Goal: Task Accomplishment & Management: Manage account settings

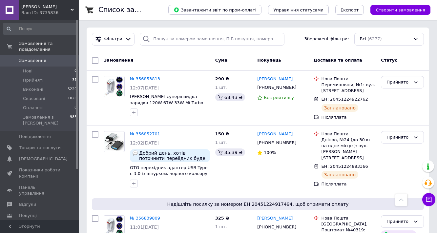
scroll to position [289, 0]
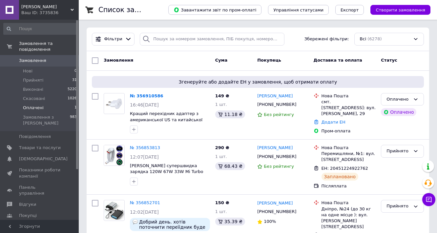
click at [48, 103] on li "Оплачені 1" at bounding box center [40, 107] width 81 height 9
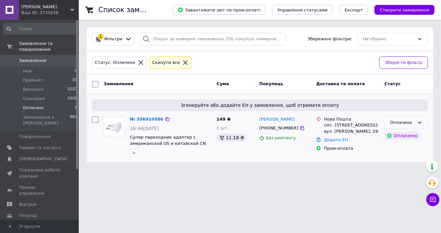
click at [403, 121] on div "Оплачено" at bounding box center [402, 122] width 25 height 7
click at [401, 135] on li "Прийнято" at bounding box center [405, 137] width 43 height 12
click at [27, 77] on span "Прийняті" at bounding box center [33, 80] width 20 height 6
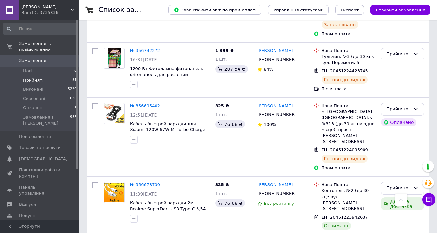
scroll to position [840, 0]
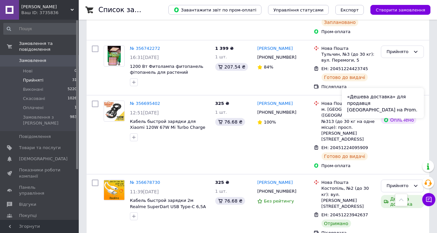
click at [404, 116] on div "«Дешева доставка» для продавця Новою Поштою на Prom." at bounding box center [383, 103] width 82 height 30
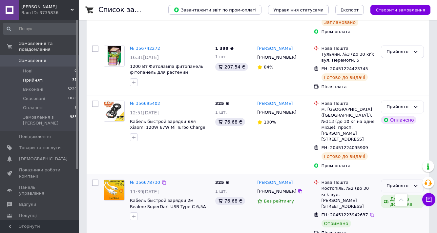
click at [413, 183] on icon at bounding box center [415, 185] width 5 height 5
click at [406, 194] on li "Виконано" at bounding box center [402, 200] width 42 height 12
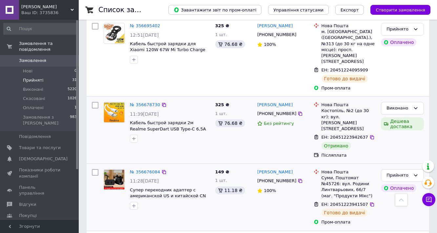
scroll to position [945, 0]
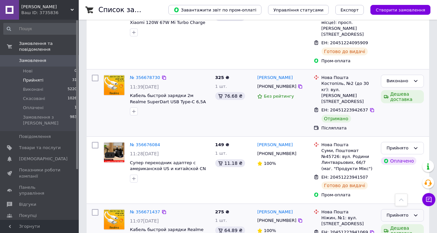
click at [414, 213] on icon at bounding box center [415, 215] width 5 height 5
click at [401, 223] on li "Виконано" at bounding box center [402, 229] width 42 height 12
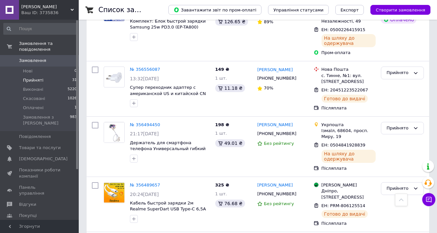
scroll to position [1732, 0]
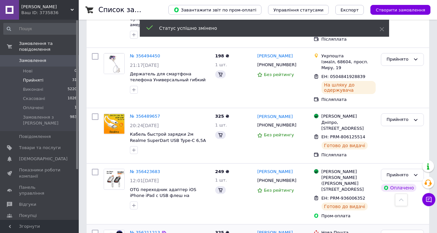
scroll to position [1677, 0]
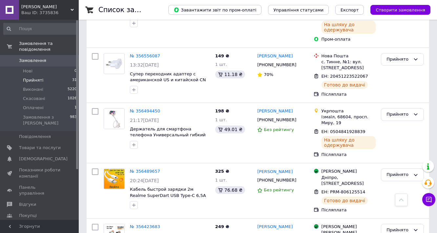
click at [412, 224] on div "Прийнято" at bounding box center [402, 230] width 43 height 13
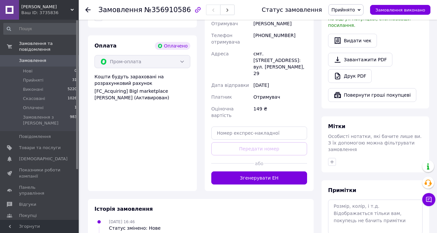
scroll to position [262, 0]
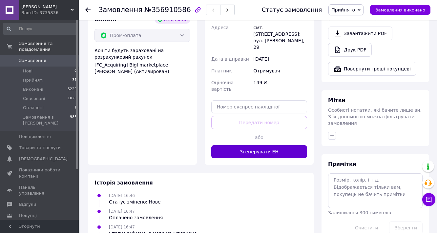
click at [272, 145] on button "Згенерувати ЕН" at bounding box center [259, 151] width 96 height 13
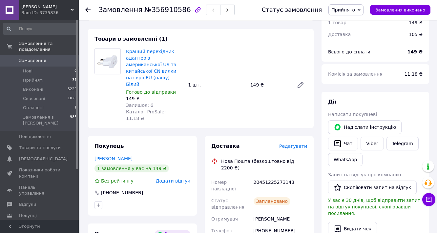
scroll to position [0, 0]
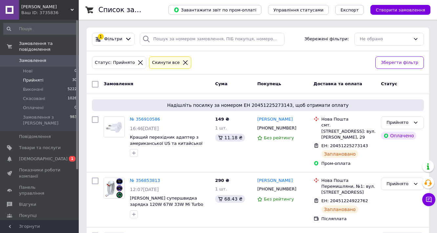
click at [30, 77] on span "Прийняті" at bounding box center [33, 80] width 20 height 6
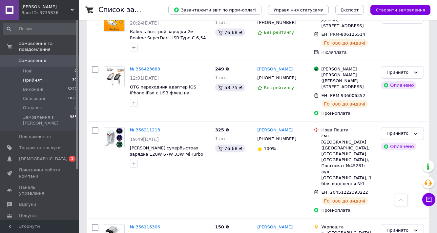
scroll to position [1837, 0]
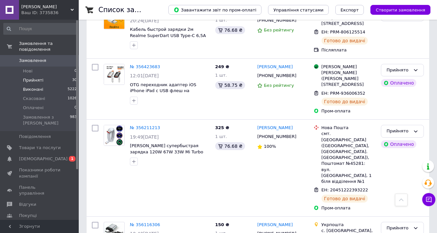
click at [34, 87] on span "Виконані" at bounding box center [33, 90] width 20 height 6
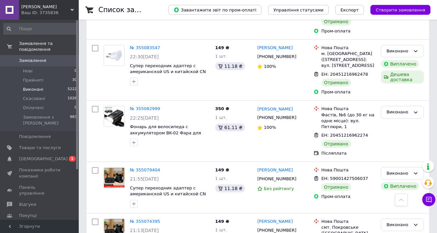
scroll to position [5090, 0]
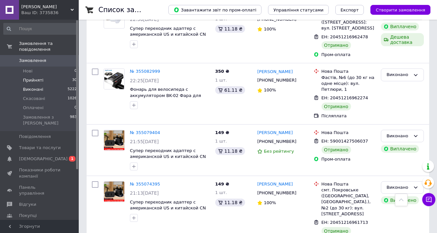
click at [53, 76] on li "Прийняті 30" at bounding box center [40, 80] width 81 height 9
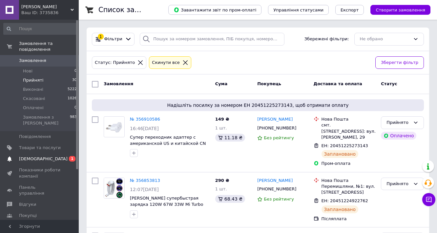
click at [33, 156] on span "[DEMOGRAPHIC_DATA]" at bounding box center [43, 159] width 49 height 6
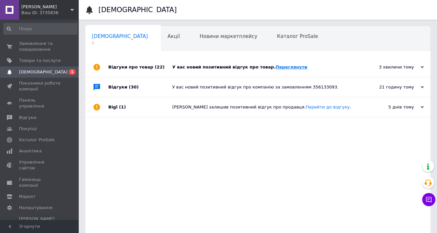
click at [275, 69] on link "Переглянути" at bounding box center [291, 67] width 32 height 5
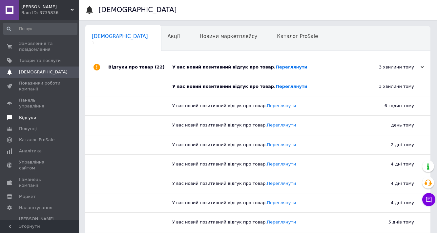
click at [25, 115] on span "Відгуки" at bounding box center [27, 118] width 17 height 6
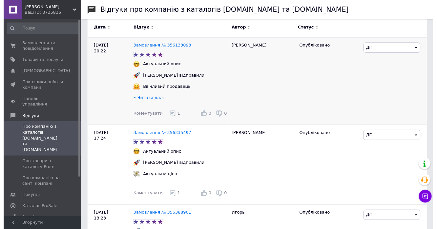
scroll to position [105, 0]
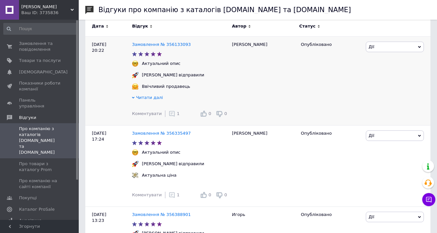
click at [169, 115] on use at bounding box center [172, 114] width 6 height 6
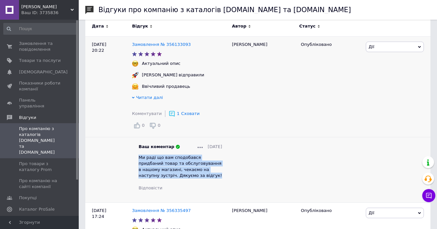
drag, startPoint x: 177, startPoint y: 168, endPoint x: 139, endPoint y: 147, distance: 43.3
click at [139, 155] on div "Ми раді що вам сподобався придбаний товар та обслуговування в нашому магазині, …" at bounding box center [180, 167] width 84 height 24
copy span "Ми раді що вам сподобався придбаний товар та обслуговування в нашому магазині, …"
click at [36, 161] on span "Про товари з каталогу Prom" at bounding box center [40, 167] width 42 height 12
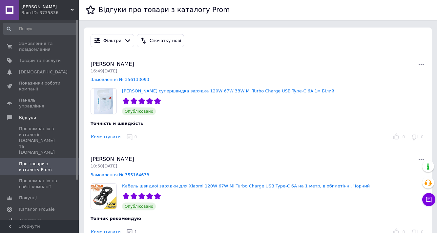
click at [108, 137] on button "Коментувати" at bounding box center [106, 137] width 30 height 7
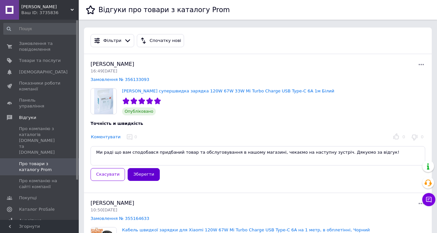
type textarea "Ми раді що вам сподобався придбаний товар та обслуговування в нашому магазині, …"
click at [143, 172] on button "Зберегти" at bounding box center [144, 174] width 32 height 13
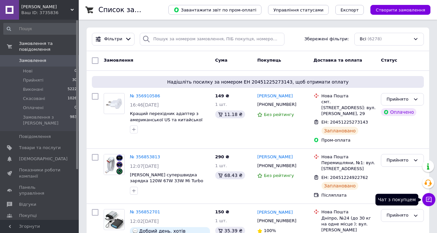
click at [429, 199] on icon at bounding box center [429, 200] width 6 height 6
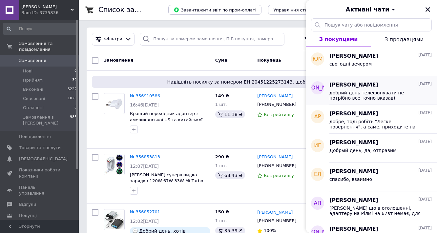
click at [358, 91] on span "добрий день телефонувати не потрібно все точно вказав)" at bounding box center [375, 95] width 93 height 10
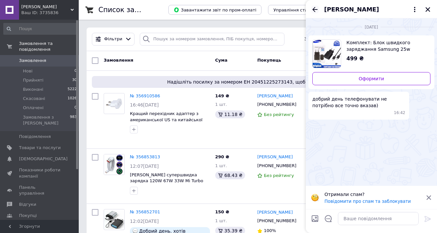
click at [314, 13] on icon "Назад" at bounding box center [315, 10] width 8 height 8
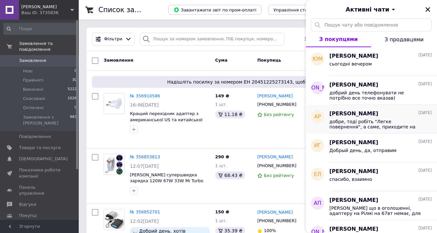
click at [344, 120] on span "добре, тоді робіть "Легке повернення", а саме, приходите на відділення НП, нада…" at bounding box center [375, 124] width 93 height 10
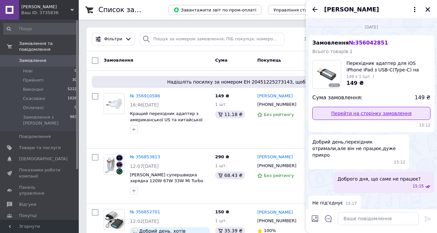
click at [355, 115] on link "Перейти на сторінку замовлення" at bounding box center [371, 113] width 118 height 13
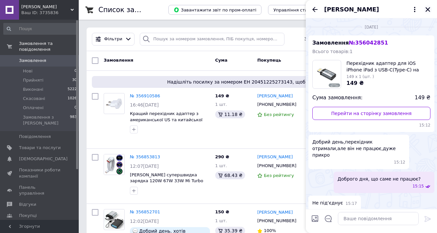
click at [426, 10] on icon "Закрити" at bounding box center [428, 10] width 6 height 6
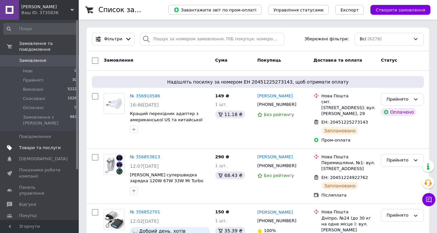
click at [31, 145] on span "Товари та послуги" at bounding box center [40, 148] width 42 height 6
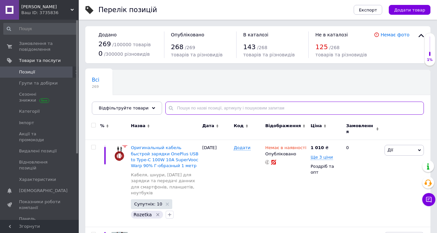
click at [202, 109] on input "text" at bounding box center [294, 108] width 258 height 13
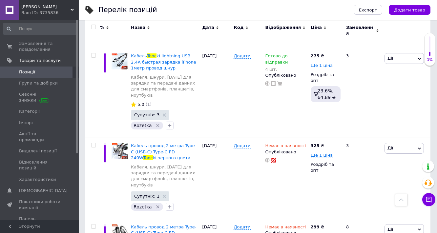
scroll to position [522, 0]
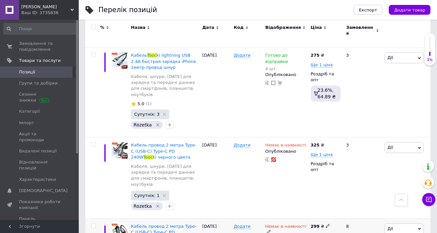
type input "tooc"
click at [270, 230] on use at bounding box center [269, 232] width 4 height 4
type input "9"
